Goal: Task Accomplishment & Management: Use online tool/utility

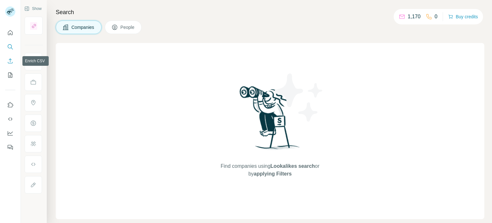
click at [7, 61] on icon "Enrich CSV" at bounding box center [10, 61] width 6 height 6
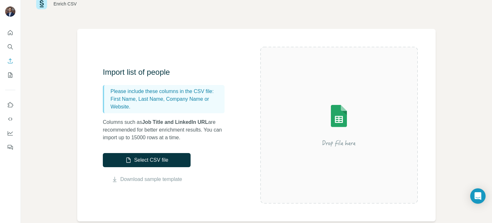
scroll to position [32, 0]
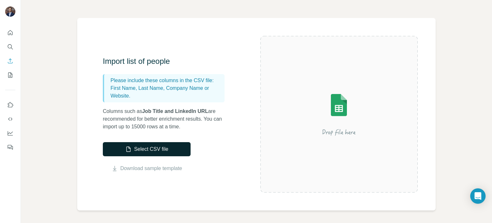
click at [158, 153] on button "Select CSV file" at bounding box center [147, 149] width 88 height 14
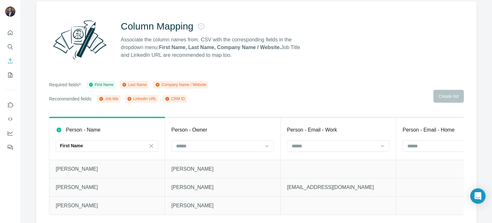
scroll to position [56, 0]
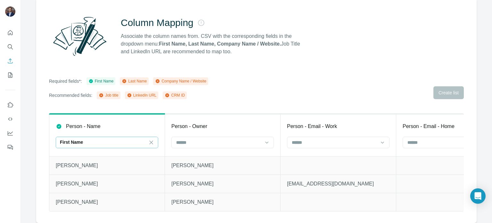
click at [103, 139] on div "First Name" at bounding box center [103, 142] width 87 height 6
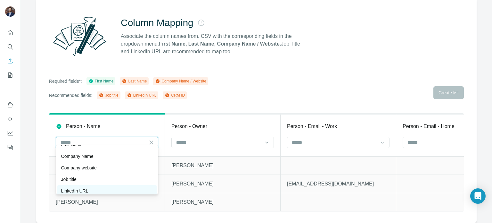
scroll to position [0, 0]
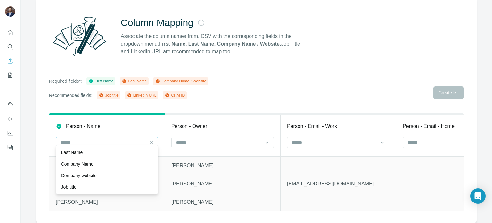
click at [135, 102] on div "Column Mapping Associate the column names from. CSV with the corresponding fiel…" at bounding box center [256, 110] width 441 height 225
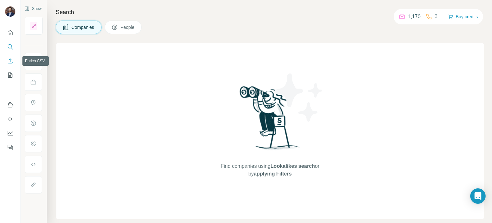
click at [9, 57] on button "Enrich CSV" at bounding box center [10, 61] width 10 height 12
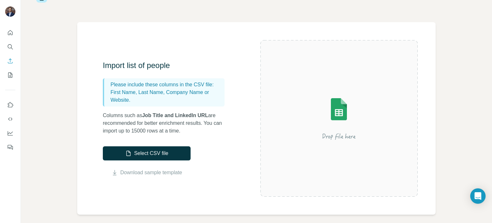
scroll to position [28, 0]
click at [155, 152] on button "Select CSV file" at bounding box center [147, 153] width 88 height 14
click at [167, 156] on button "Select CSV file" at bounding box center [147, 153] width 88 height 14
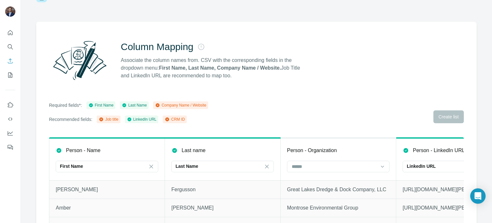
scroll to position [56, 0]
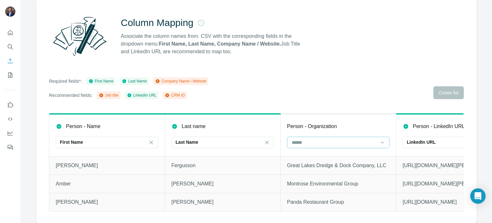
click at [340, 139] on input at bounding box center [334, 142] width 87 height 7
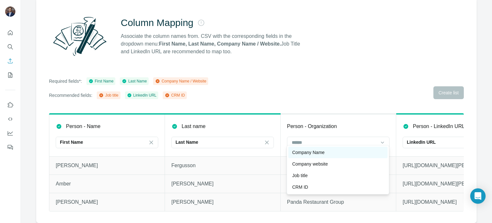
click at [334, 148] on div "Company Name" at bounding box center [338, 153] width 99 height 12
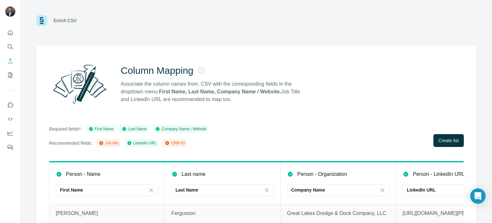
scroll to position [0, 0]
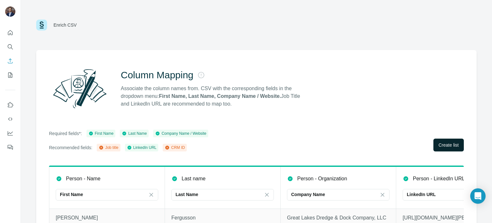
click at [439, 143] on span "Create list" at bounding box center [449, 145] width 20 height 6
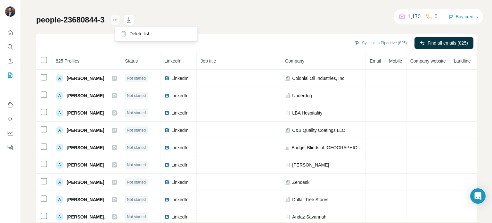
click at [119, 22] on icon "actions" at bounding box center [115, 20] width 6 height 6
click at [92, 43] on div "Sync all to Pipedrive (825) Find all emails (825)" at bounding box center [256, 43] width 441 height 18
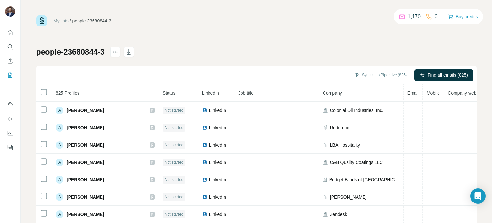
click at [402, 17] on icon at bounding box center [402, 16] width 6 height 6
drag, startPoint x: 467, startPoint y: 18, endPoint x: 377, endPoint y: 17, distance: 90.1
click at [340, 19] on div "My lists / people-23680844-3 1,170 0 Buy credits" at bounding box center [256, 20] width 441 height 11
drag, startPoint x: 452, startPoint y: 16, endPoint x: 288, endPoint y: 42, distance: 166.9
click at [290, 41] on div "My lists / people-23680844-3 1,170 0 Buy credits people-23680844-3 Sync all to …" at bounding box center [256, 134] width 441 height 238
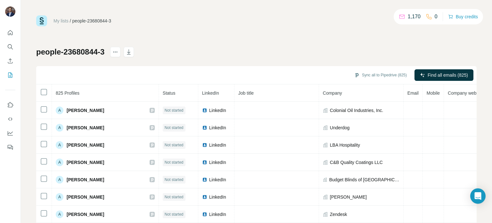
click at [24, 93] on div "My lists / people-23680844-3 1,170 0 Buy credits people-23680844-3 Sync all to …" at bounding box center [257, 111] width 472 height 223
click at [258, 39] on div "My lists / people-23680844-3 1,170 0 Buy credits people-23680844-3 Sync all to …" at bounding box center [256, 134] width 441 height 238
click at [121, 53] on button "actions" at bounding box center [115, 52] width 10 height 10
drag, startPoint x: 462, startPoint y: 16, endPoint x: 147, endPoint y: 29, distance: 314.4
click at [147, 29] on div "My lists / people-23680844-3 1,170 0 Buy credits people-23680844-3 Sync all to …" at bounding box center [256, 134] width 441 height 238
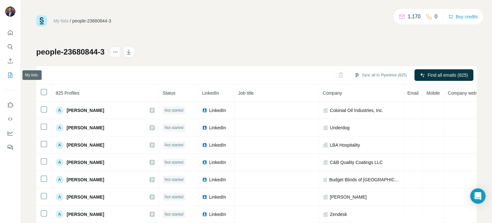
click at [8, 73] on icon "My lists" at bounding box center [10, 75] width 6 height 6
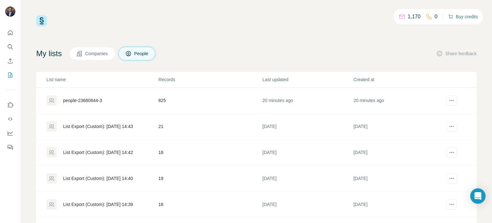
click at [458, 16] on button "Buy credits" at bounding box center [464, 16] width 30 height 9
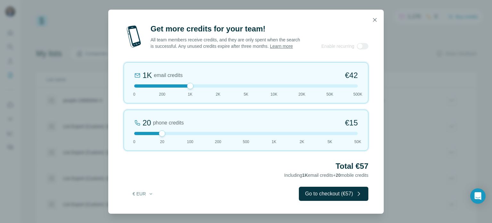
drag, startPoint x: 161, startPoint y: 88, endPoint x: 190, endPoint y: 89, distance: 29.2
click at [190, 89] on div at bounding box center [190, 86] width 6 height 6
drag, startPoint x: 191, startPoint y: 88, endPoint x: 138, endPoint y: 85, distance: 53.6
click at [139, 86] on div "0 email credits €0 0 200 1K 2K 5K 10K 20K 50K 500K" at bounding box center [246, 82] width 245 height 41
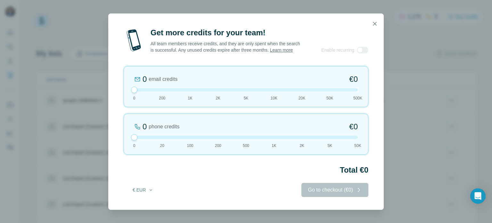
drag, startPoint x: 162, startPoint y: 134, endPoint x: 118, endPoint y: 134, distance: 43.6
click at [119, 135] on div "Get more credits for your team! All team members receive credits, and they are …" at bounding box center [246, 119] width 276 height 182
click at [151, 190] on icon "button" at bounding box center [151, 189] width 3 height 1
click at [154, 207] on div "$ USD" at bounding box center [156, 207] width 54 height 6
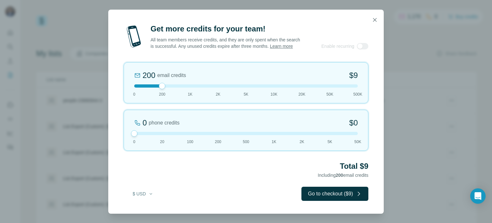
drag, startPoint x: 134, startPoint y: 91, endPoint x: 150, endPoint y: 91, distance: 16.7
click at [150, 91] on div "200 email credits $9 0 200 1K 2K 5K 10K 20K 50K 500K" at bounding box center [246, 82] width 245 height 41
drag, startPoint x: 162, startPoint y: 90, endPoint x: 182, endPoint y: 89, distance: 19.9
click at [182, 88] on div at bounding box center [246, 85] width 224 height 3
drag, startPoint x: 190, startPoint y: 88, endPoint x: 210, endPoint y: 88, distance: 19.9
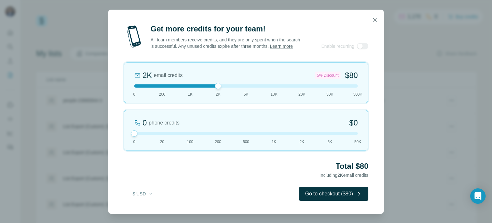
click at [210, 88] on div at bounding box center [246, 85] width 224 height 3
drag, startPoint x: 219, startPoint y: 89, endPoint x: 248, endPoint y: 93, distance: 28.9
click at [248, 93] on div "2K email credits 5% Discount $80 0 200 1K 2K 5K 10K 20K 50K 500K" at bounding box center [246, 82] width 245 height 41
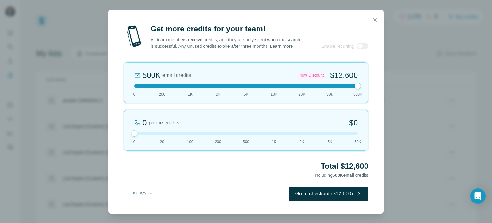
drag, startPoint x: 245, startPoint y: 89, endPoint x: 356, endPoint y: 91, distance: 111.3
click at [356, 89] on div at bounding box center [358, 86] width 6 height 6
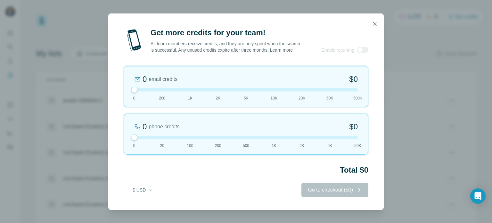
drag, startPoint x: 358, startPoint y: 90, endPoint x: 126, endPoint y: 93, distance: 231.5
click at [126, 93] on div "0 email credits $0 0 200 1K 2K 5K 10K 20K 50K 500K" at bounding box center [246, 86] width 245 height 41
click at [376, 21] on icon "button" at bounding box center [375, 24] width 6 height 6
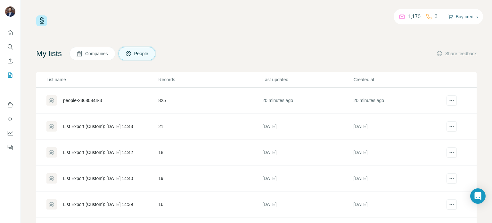
click at [473, 18] on button "Buy credits" at bounding box center [464, 16] width 30 height 9
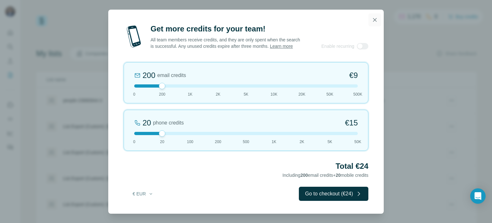
click at [373, 17] on icon "button" at bounding box center [375, 20] width 6 height 6
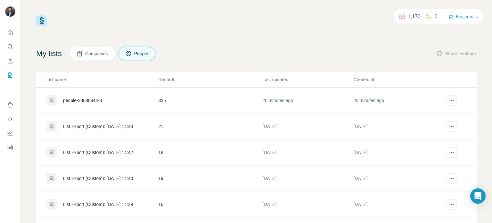
click at [89, 100] on div "people-23680844-3" at bounding box center [82, 100] width 39 height 6
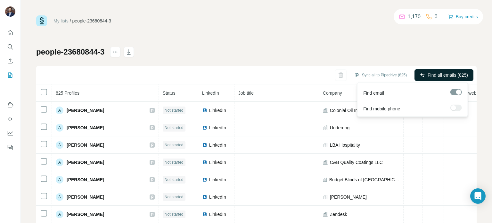
click at [457, 74] on span "Find all emails (825)" at bounding box center [448, 75] width 40 height 6
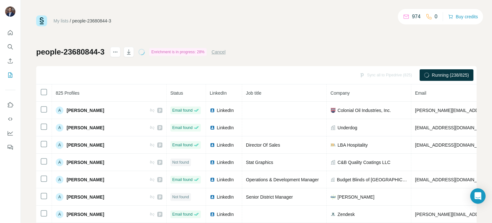
click at [224, 51] on button "Cancel" at bounding box center [219, 52] width 14 height 6
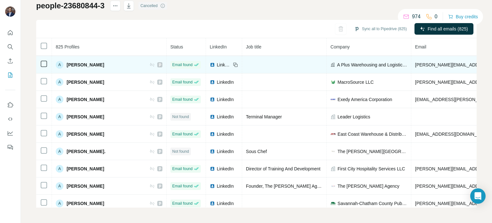
scroll to position [64, 0]
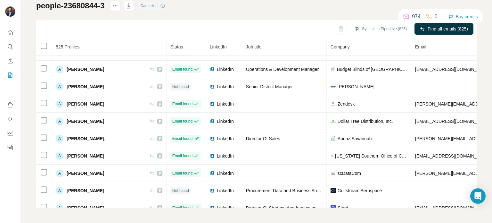
click at [259, 8] on div "people-23680844-3 Cancelled Sync all to Pipedrive (825) Find all emails (825) 8…" at bounding box center [256, 104] width 441 height 207
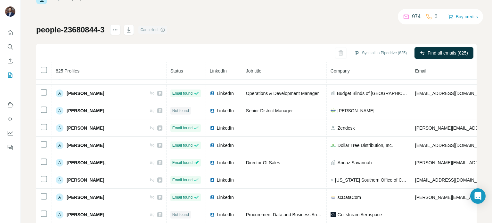
scroll to position [0, 0]
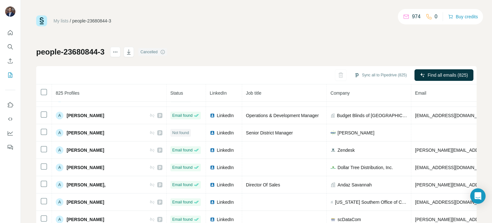
click at [260, 21] on div "My lists / people-23680844-3 974 0 Buy credits" at bounding box center [256, 20] width 441 height 11
click at [365, 76] on button "Sync all to Pipedrive (825)" at bounding box center [381, 75] width 62 height 10
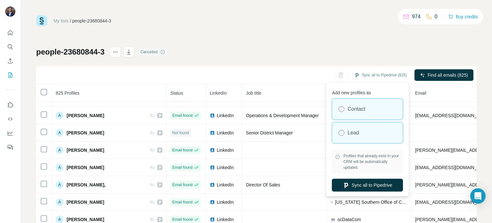
click at [369, 133] on div "Lead" at bounding box center [367, 132] width 71 height 21
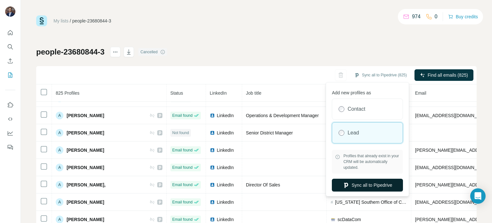
click at [372, 184] on button "Sync all to Pipedrive" at bounding box center [367, 185] width 71 height 13
